Goal: Find specific page/section: Find specific page/section

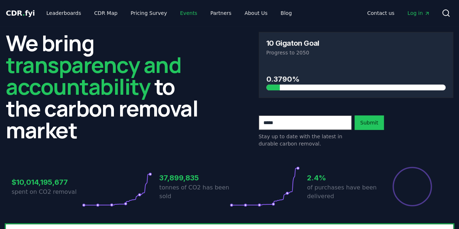
click at [176, 15] on link "Events" at bounding box center [188, 13] width 29 height 13
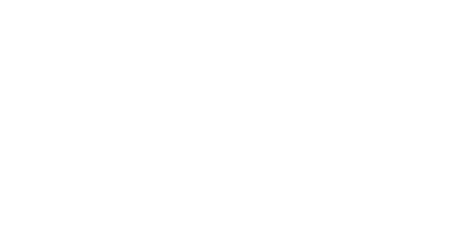
scroll to position [171, 0]
